Goal: Check status

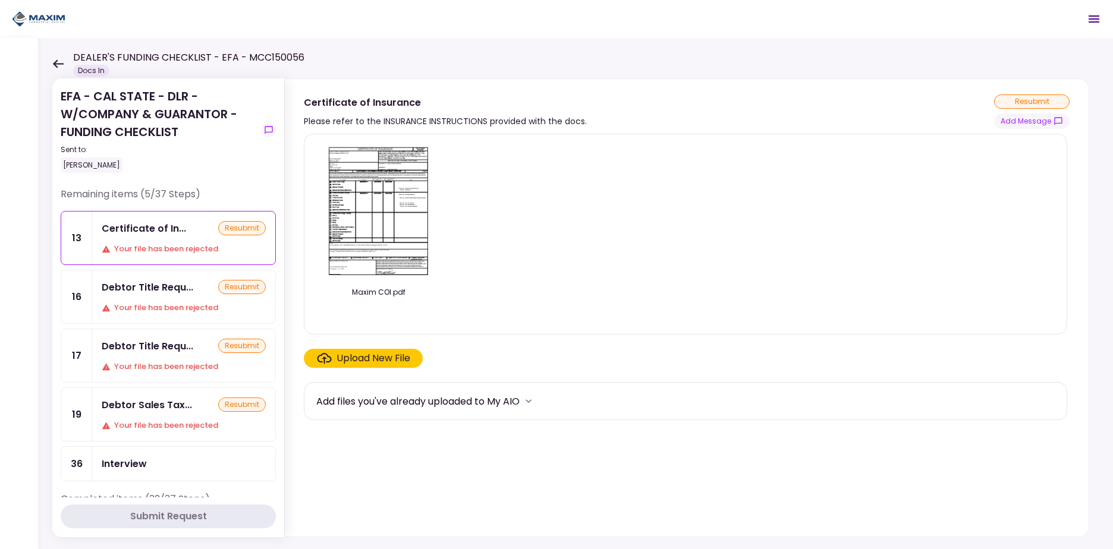
click at [173, 298] on div "Debtor Title Requ... resubmit Your file has been rejected" at bounding box center [183, 297] width 183 height 53
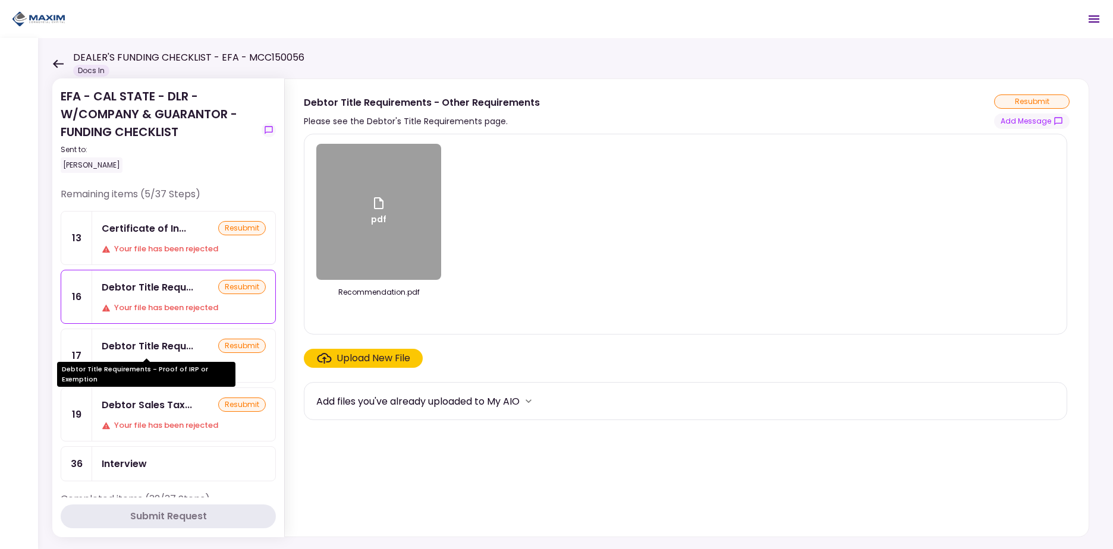
click at [166, 343] on div "Debtor Title Requ..." at bounding box center [148, 346] width 92 height 15
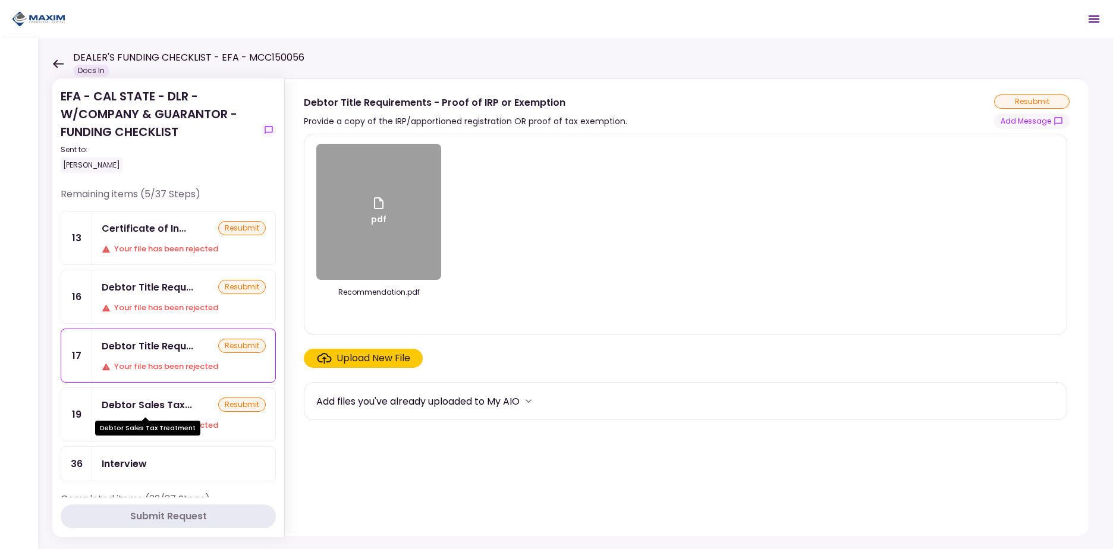
click at [167, 403] on div "Debtor Sales Tax..." at bounding box center [147, 405] width 90 height 15
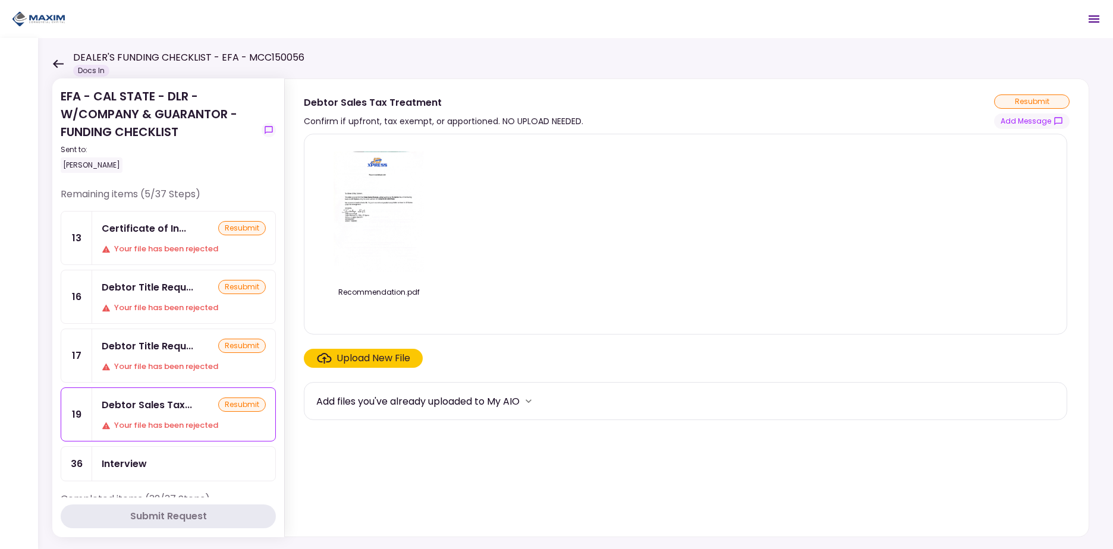
click at [177, 363] on div "Your file has been rejected" at bounding box center [184, 367] width 164 height 12
click at [56, 61] on icon at bounding box center [58, 63] width 11 height 8
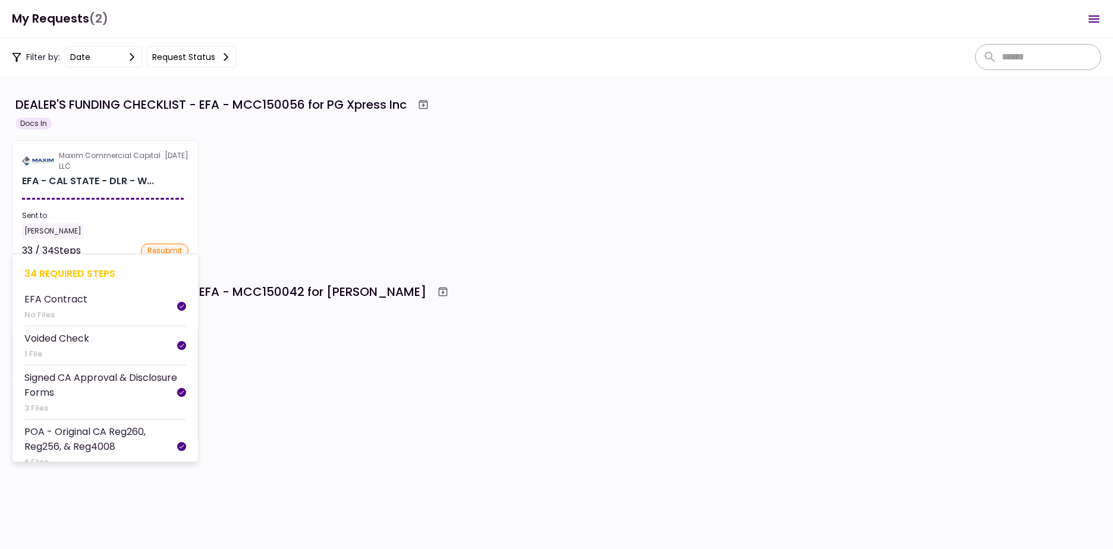
click at [114, 194] on section "Maxim Commercial Capital LLC [DATE] EFA - CAL STATE - DLR - W... Sent to: [PERS…" at bounding box center [105, 198] width 187 height 116
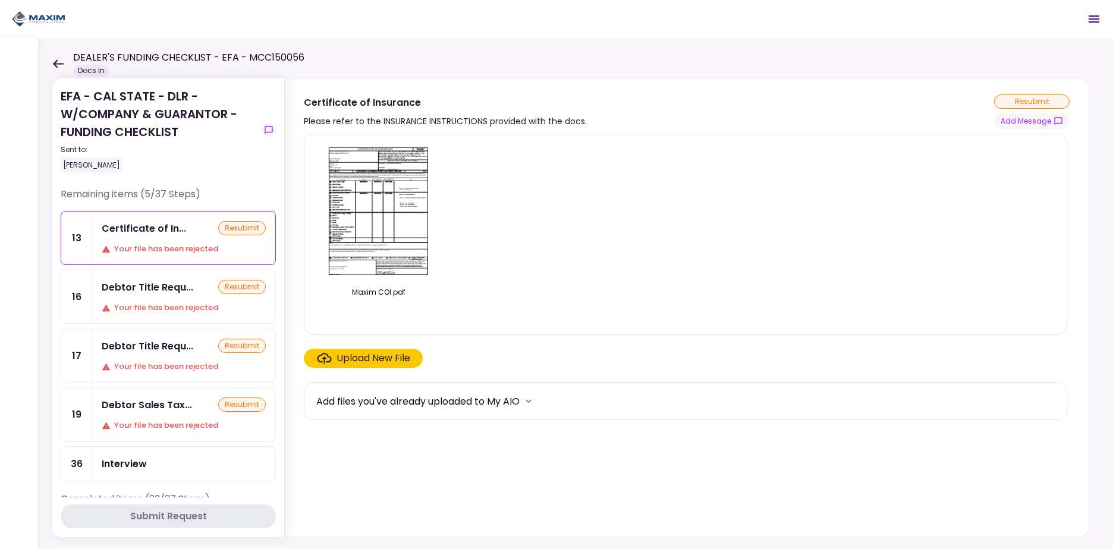
click at [171, 313] on div "Your file has been rejected" at bounding box center [184, 308] width 164 height 12
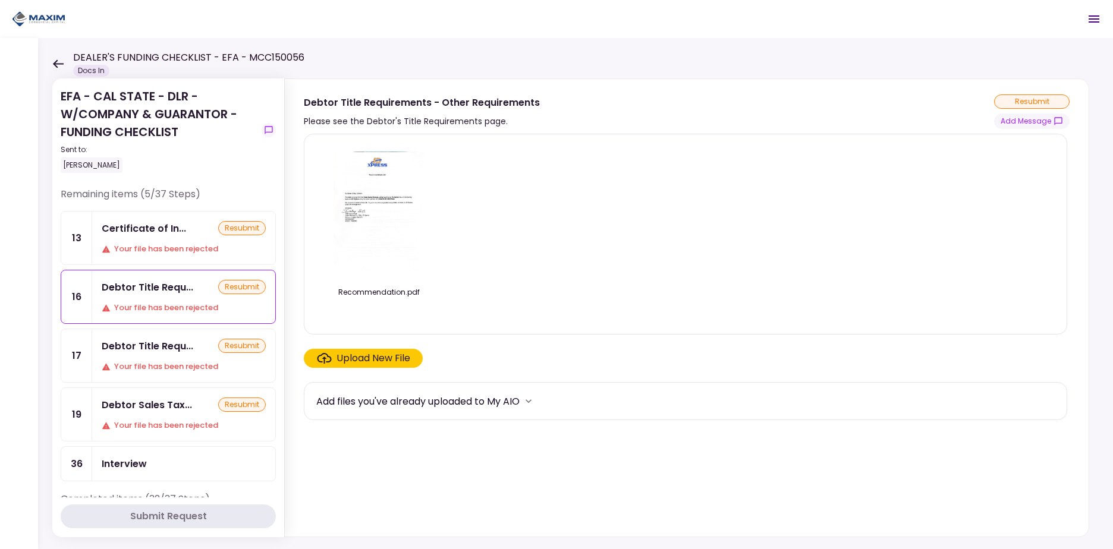
click at [169, 356] on div "Debtor Title Requ... resubmit Your file has been rejected" at bounding box center [183, 355] width 183 height 53
click at [167, 402] on div "Debtor Sales Tax..." at bounding box center [147, 405] width 90 height 15
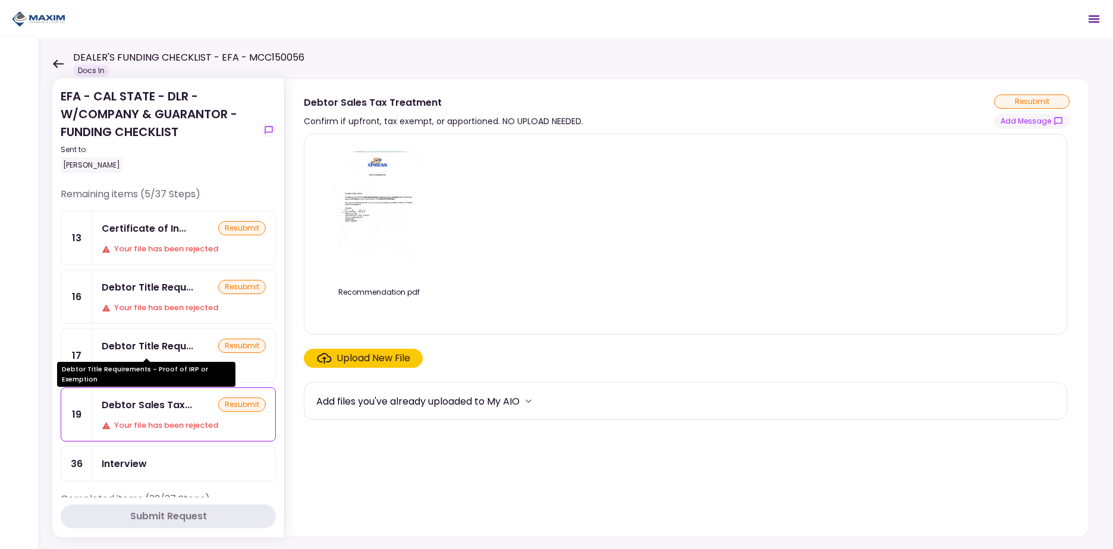
click at [179, 346] on div "Debtor Title Requ..." at bounding box center [148, 346] width 92 height 15
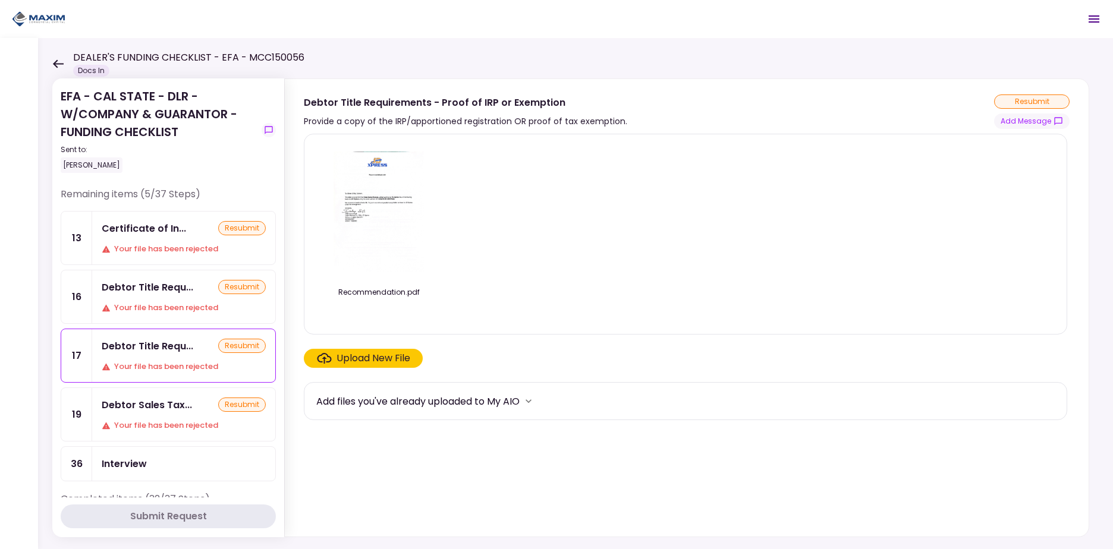
click at [183, 295] on div "Debtor Title Requ... resubmit Your file has been rejected" at bounding box center [183, 297] width 183 height 53
click at [172, 238] on div "Certificate of In... resubmit Your file has been rejected" at bounding box center [183, 238] width 183 height 53
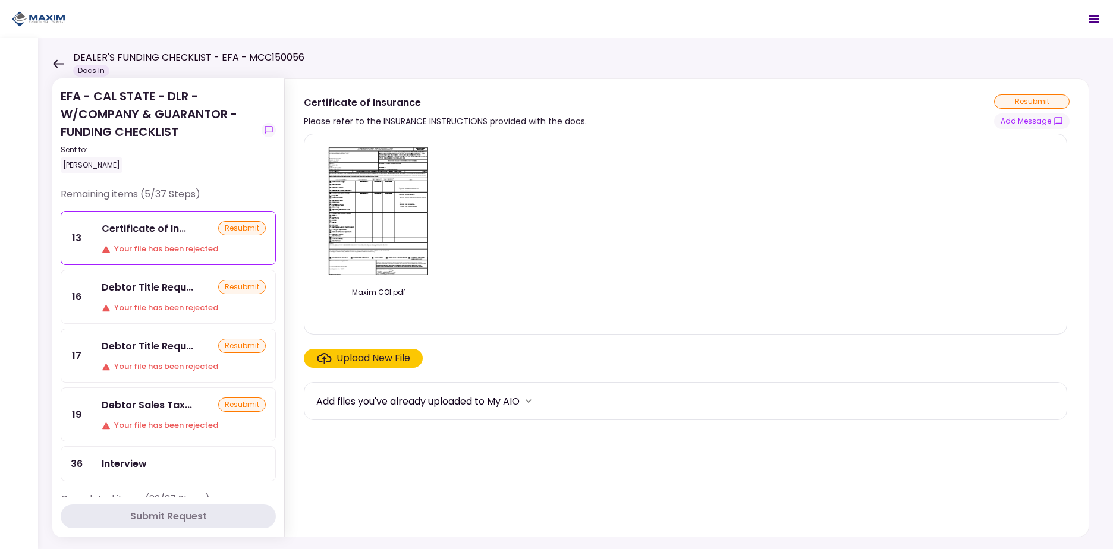
click at [175, 302] on div "Your file has been rejected" at bounding box center [184, 308] width 164 height 12
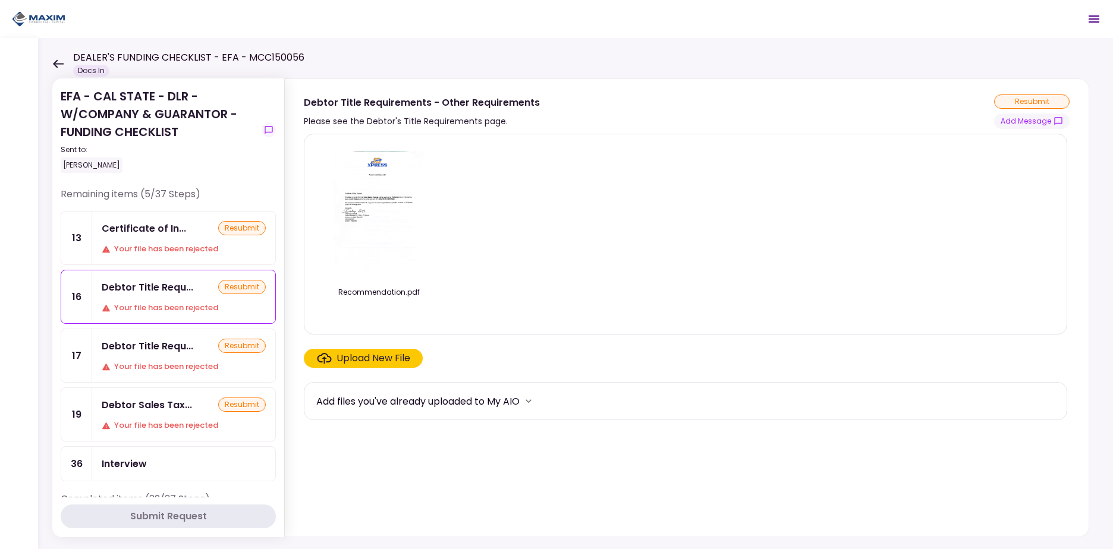
click at [168, 228] on div "Certificate of In..." at bounding box center [144, 228] width 84 height 15
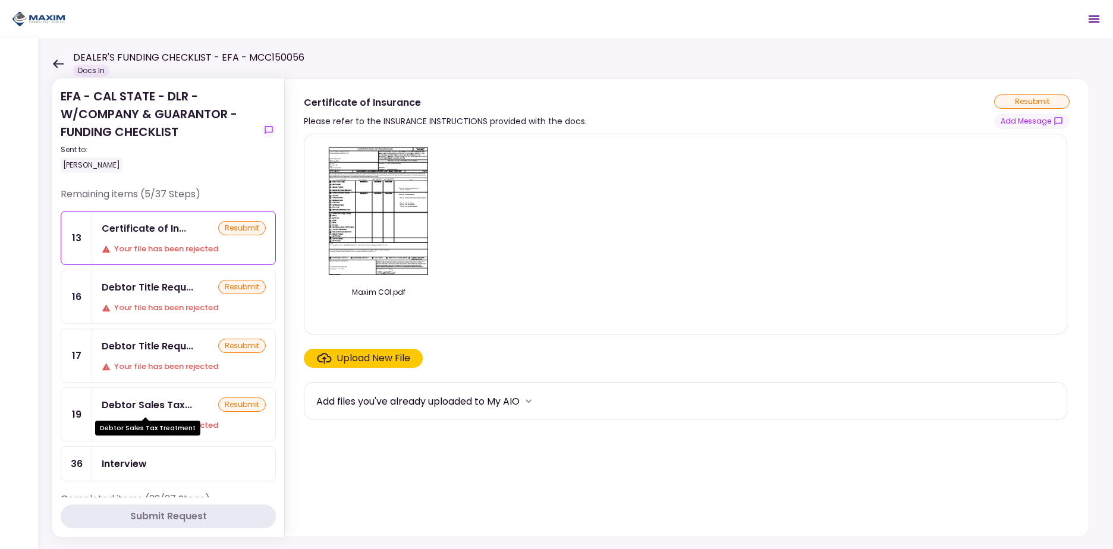
click at [171, 408] on div "Debtor Sales Tax..." at bounding box center [147, 405] width 90 height 15
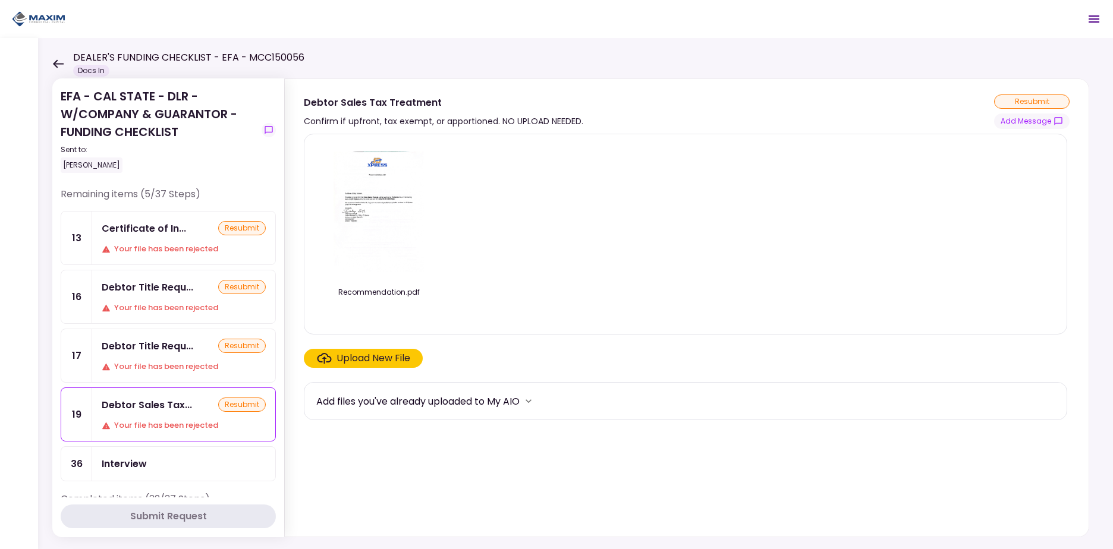
click at [51, 64] on div "EFA - CAL STATE - DLR - W/COMPANY & GUARANTOR - FUNDING CHECKLIST Sent to: [PER…" at bounding box center [575, 293] width 1075 height 511
click at [56, 65] on icon at bounding box center [57, 63] width 11 height 9
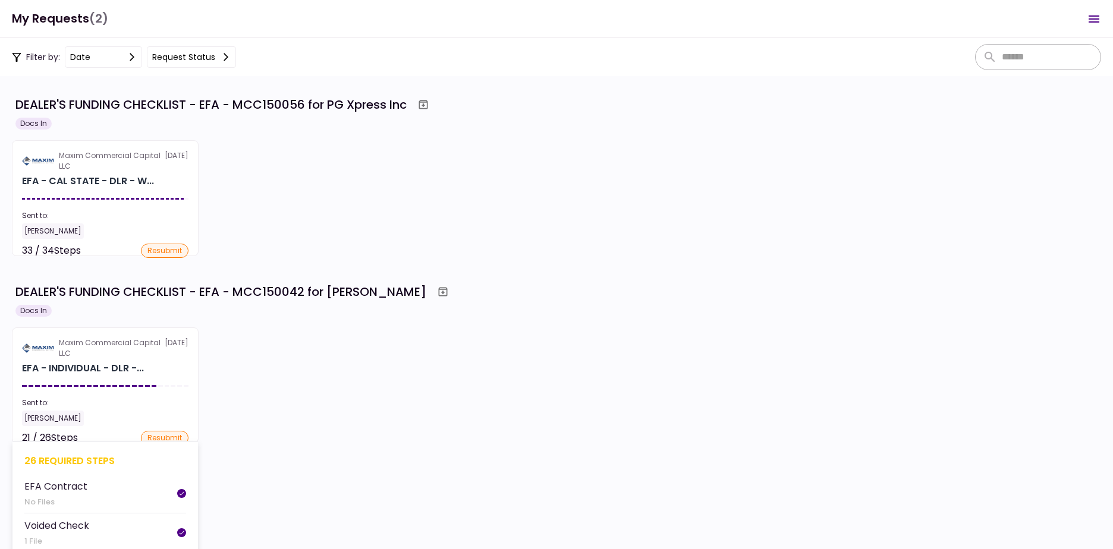
click at [120, 396] on section "Maxim Commercial Capital LLC [DATE] EFA - INDIVIDUAL - DLR -... Sent to: [PERSO…" at bounding box center [105, 386] width 187 height 116
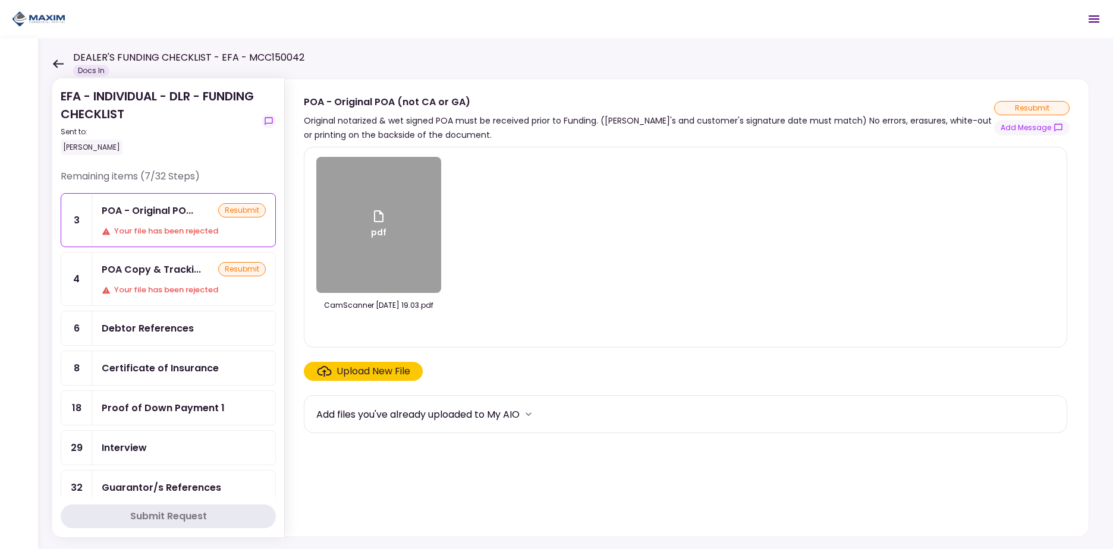
click at [156, 272] on div "POA Copy & Tracki..." at bounding box center [151, 269] width 99 height 15
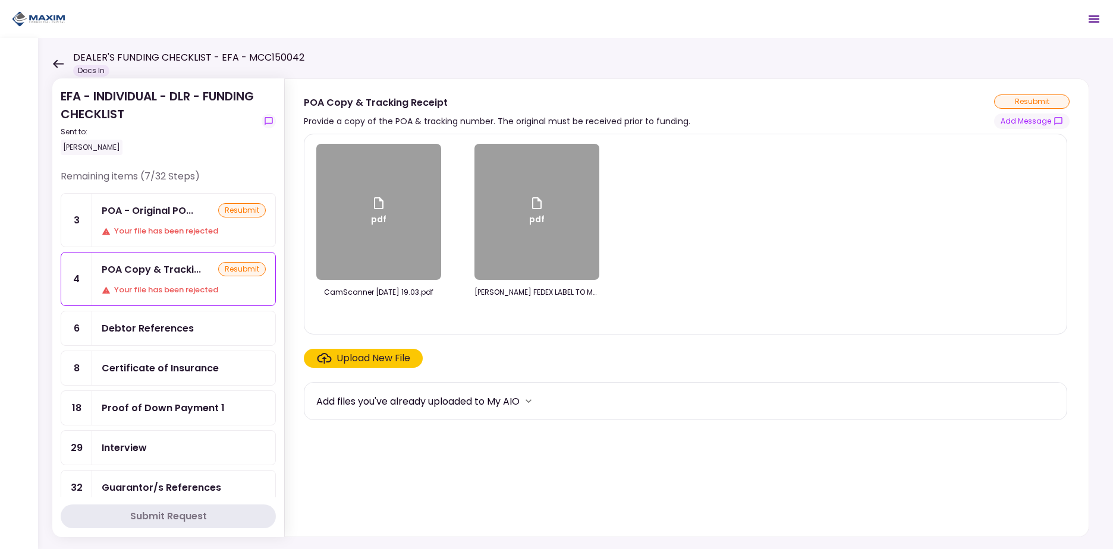
click at [153, 219] on div "POA - Original PO... resubmit Your file has been rejected" at bounding box center [183, 220] width 183 height 53
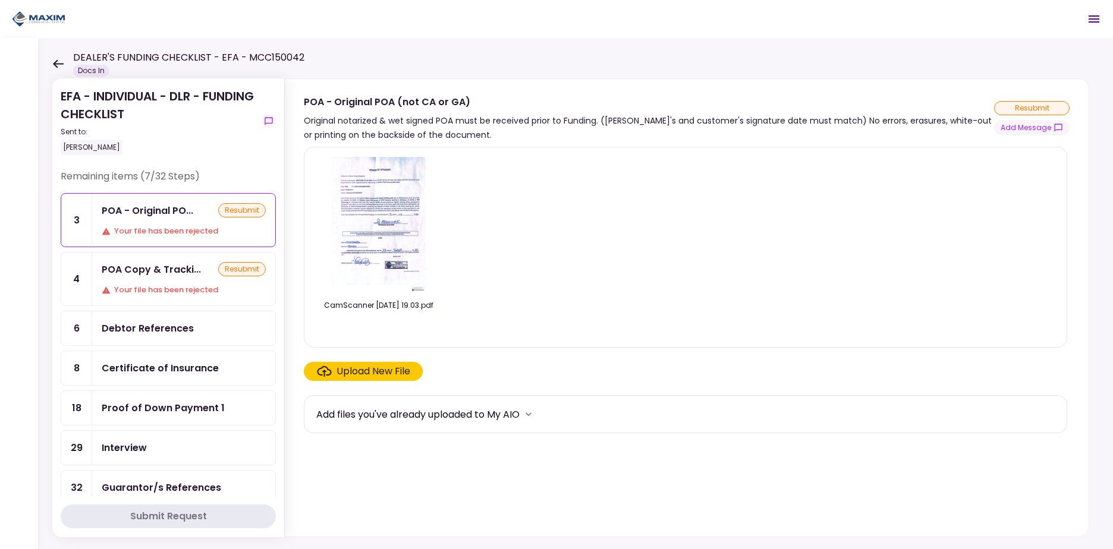
click at [173, 285] on div "Your file has been rejected" at bounding box center [184, 290] width 164 height 12
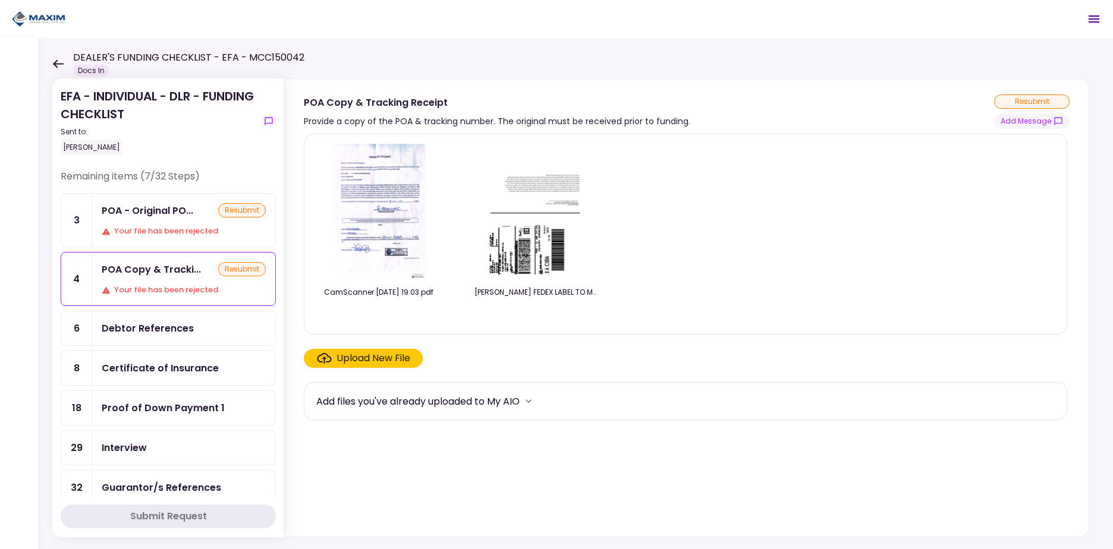
click at [65, 58] on div "DEALER'S FUNDING CHECKLIST - EFA - MCC150042 Docs In" at bounding box center [178, 64] width 252 height 26
click at [62, 59] on icon at bounding box center [57, 63] width 11 height 9
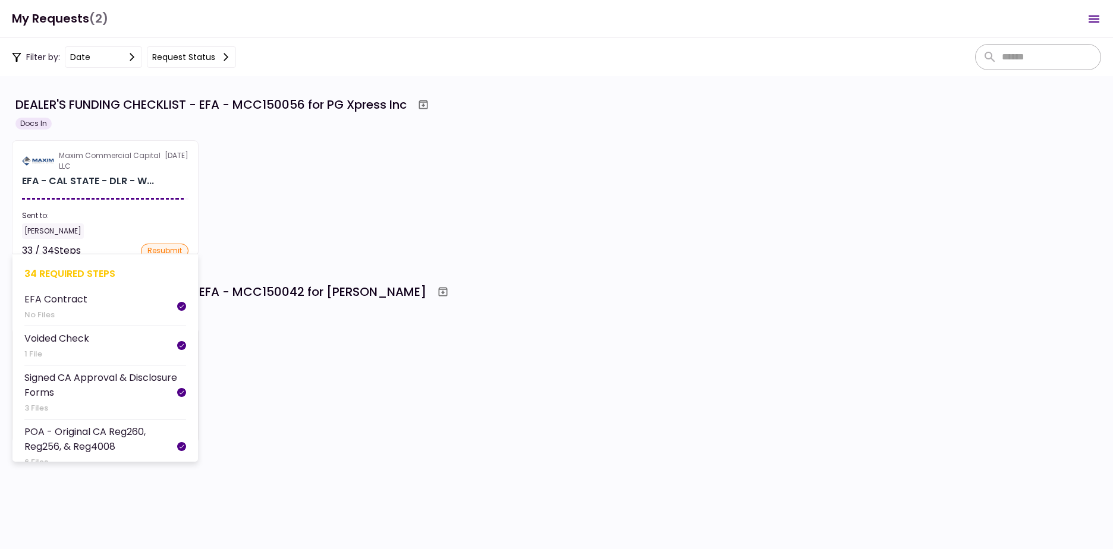
click at [77, 210] on div "Sent to:" at bounding box center [105, 215] width 166 height 11
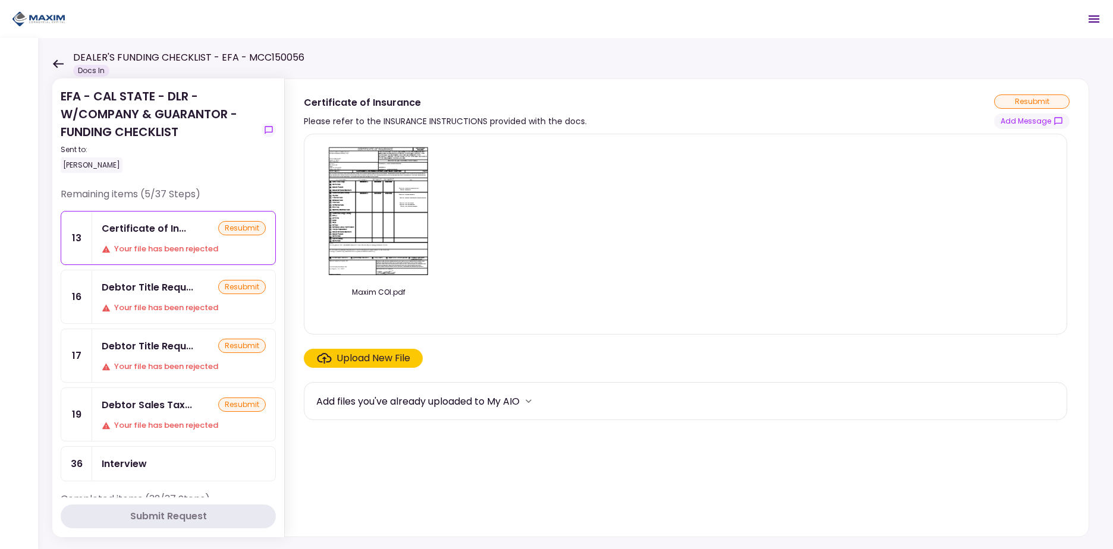
click at [180, 413] on div "Debtor Sales Tax... resubmit Your file has been rejected" at bounding box center [183, 414] width 183 height 53
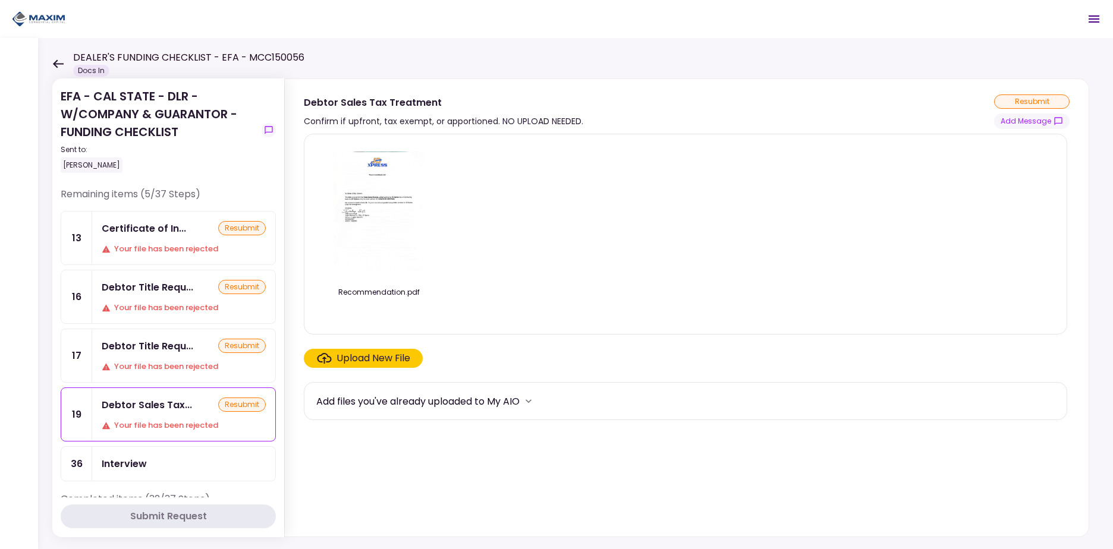
scroll to position [357, 0]
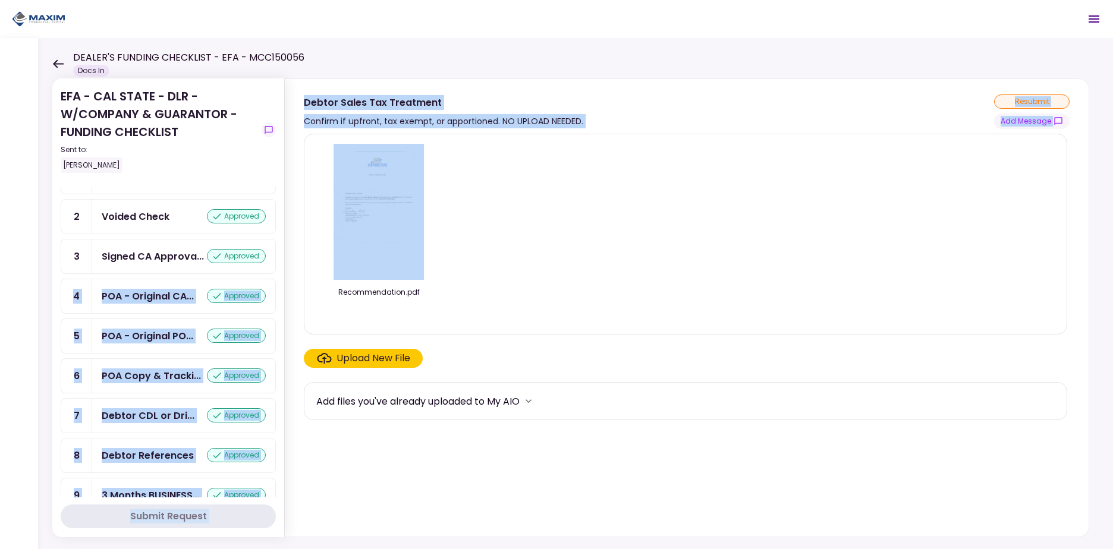
drag, startPoint x: 276, startPoint y: 273, endPoint x: 287, endPoint y: 159, distance: 115.3
click at [287, 159] on div "EFA - CAL STATE - DLR - W/COMPANY & GUARANTOR - FUNDING CHECKLIST Sent to: [PER…" at bounding box center [575, 293] width 1075 height 511
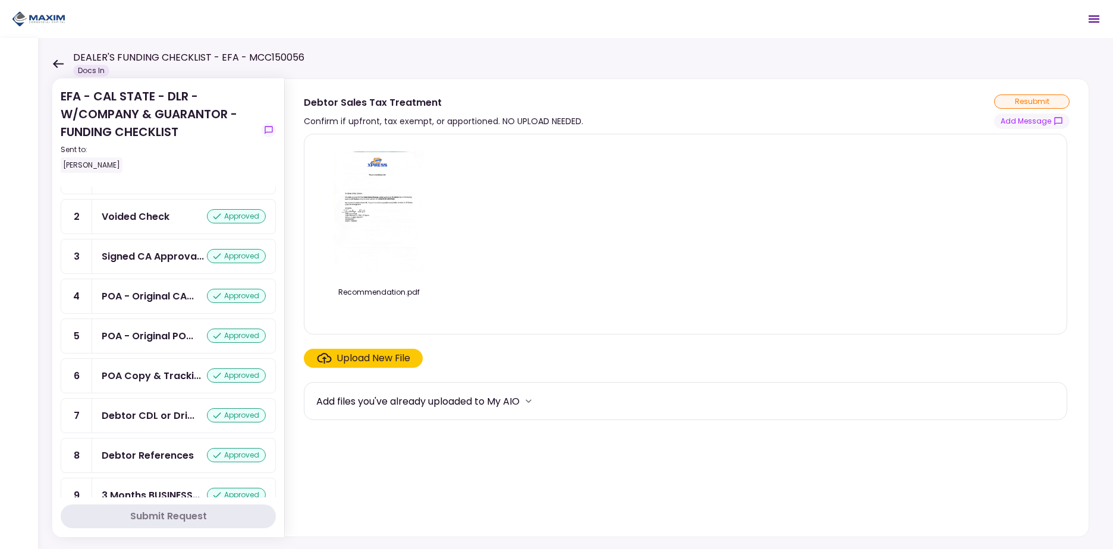
drag, startPoint x: 287, startPoint y: 159, endPoint x: 272, endPoint y: 166, distance: 16.8
click at [272, 152] on div "EFA - CAL STATE - DLR - W/COMPANY & GUARANTOR - FUNDING CHECKLIST Sent to: [PER…" at bounding box center [168, 137] width 215 height 100
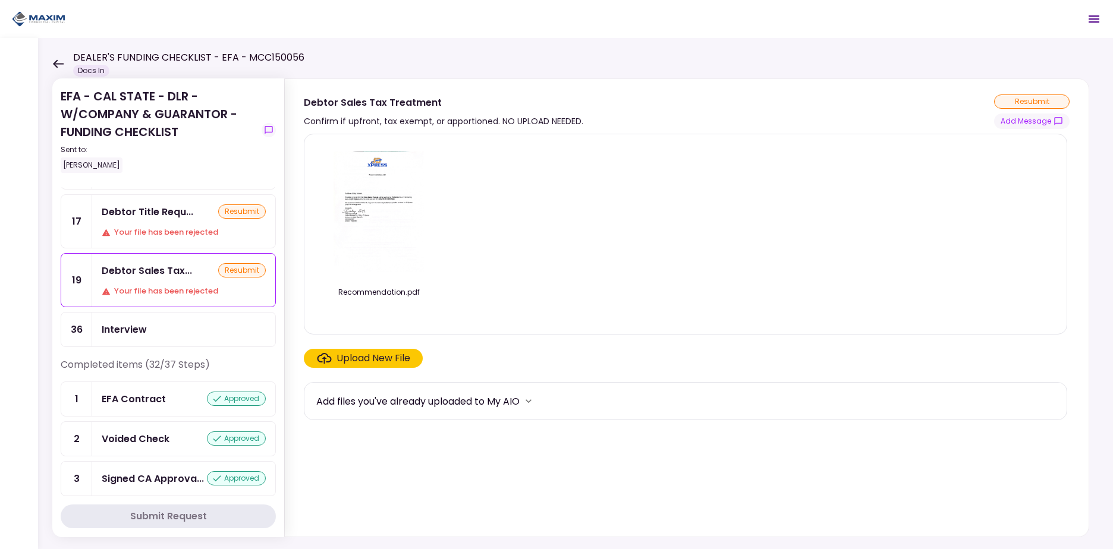
scroll to position [0, 0]
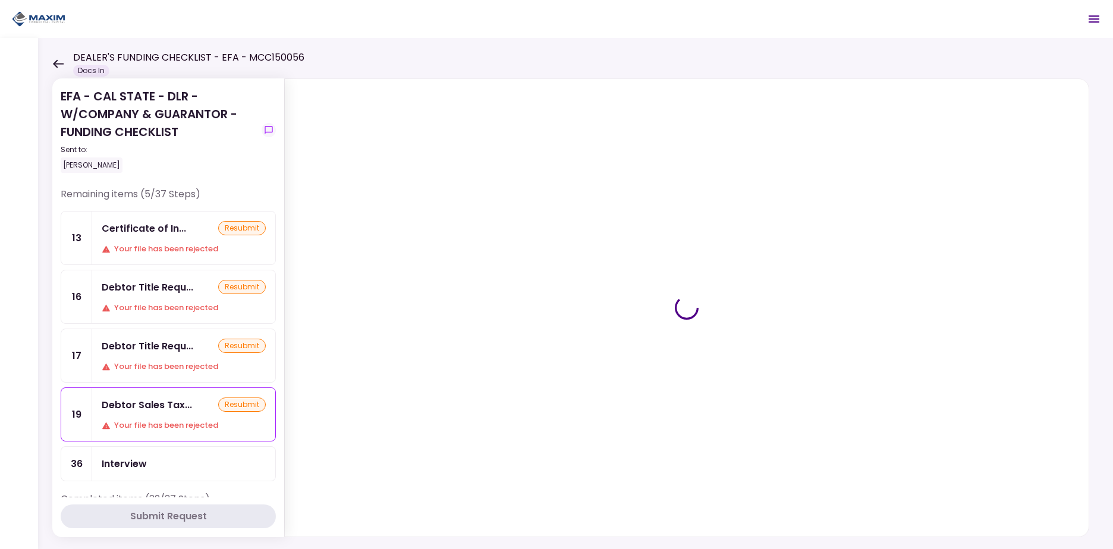
click at [56, 62] on icon at bounding box center [57, 63] width 11 height 9
